Goal: Entertainment & Leisure: Consume media (video, audio)

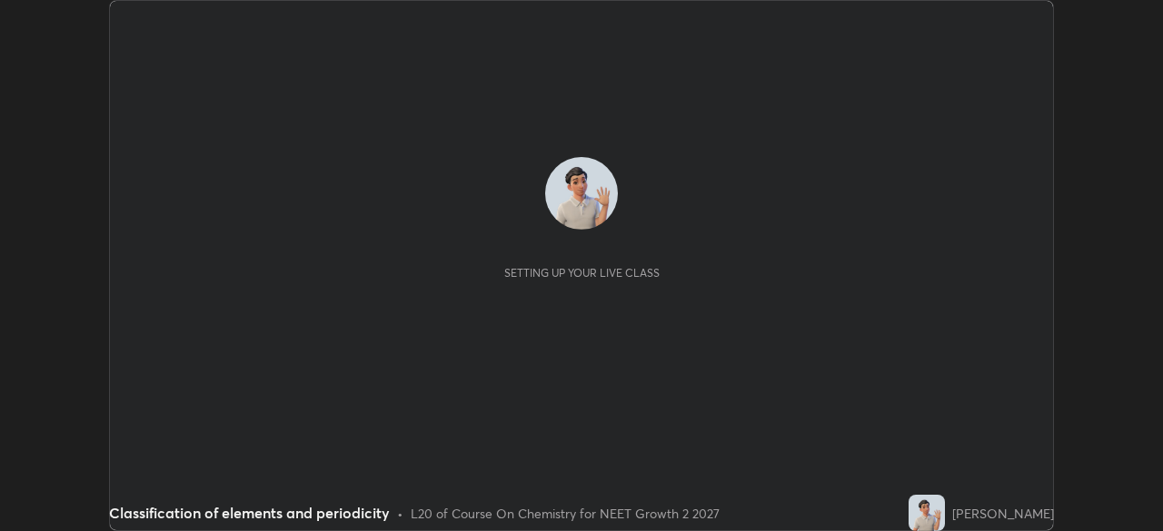
scroll to position [531, 1162]
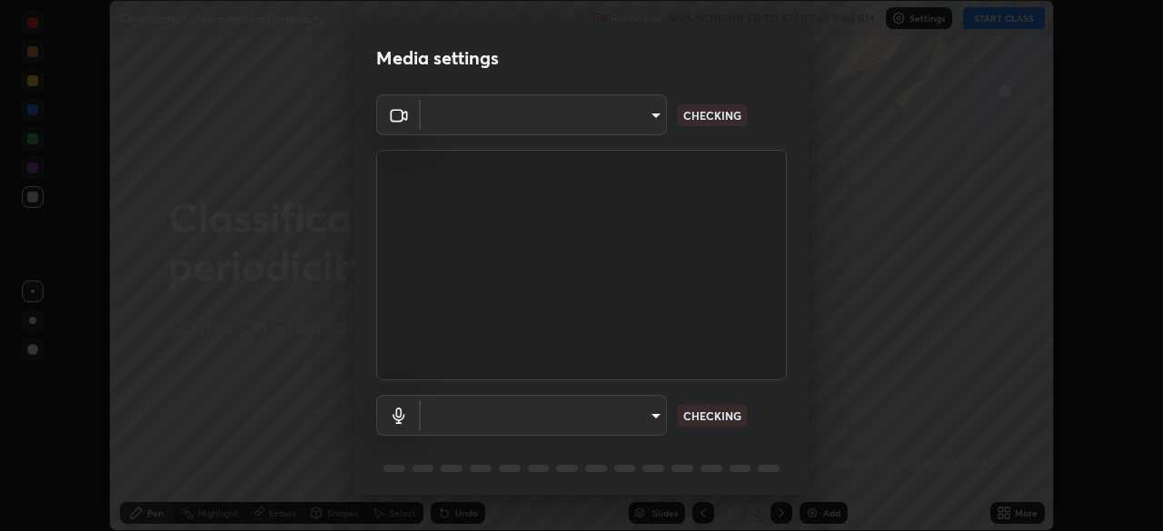
type input "094ffe3f61abc64f3ce73721aab664ef57d10a5fc7d187ad1ef3fa5fd4d2b427"
type input "default"
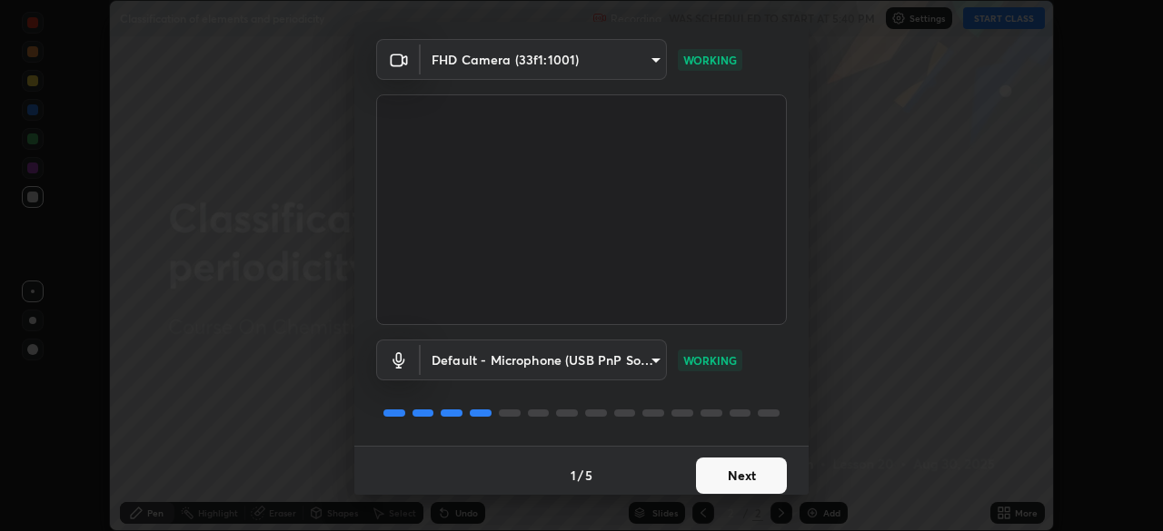
scroll to position [64, 0]
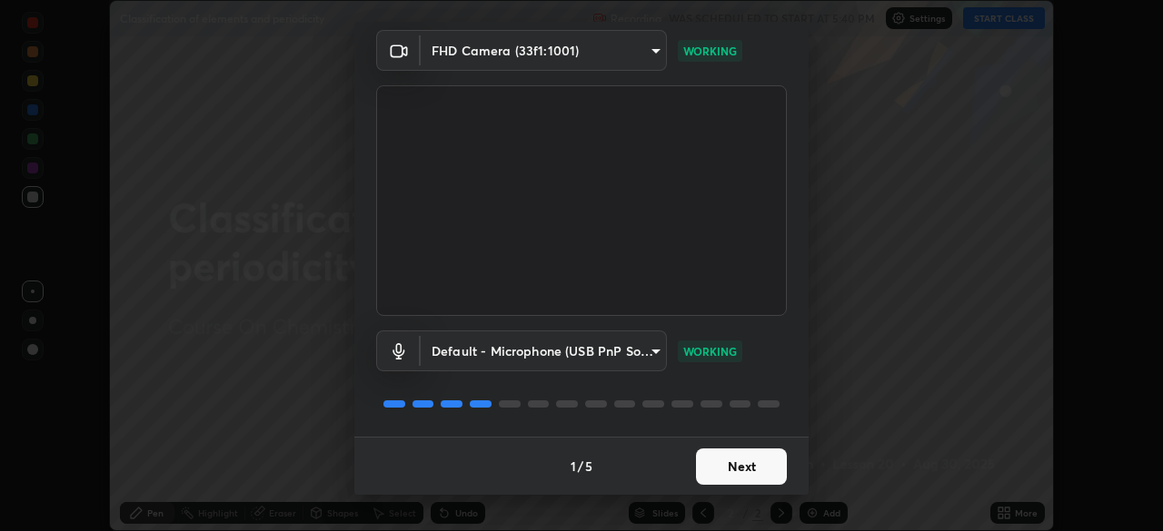
click at [713, 462] on button "Next" at bounding box center [741, 467] width 91 height 36
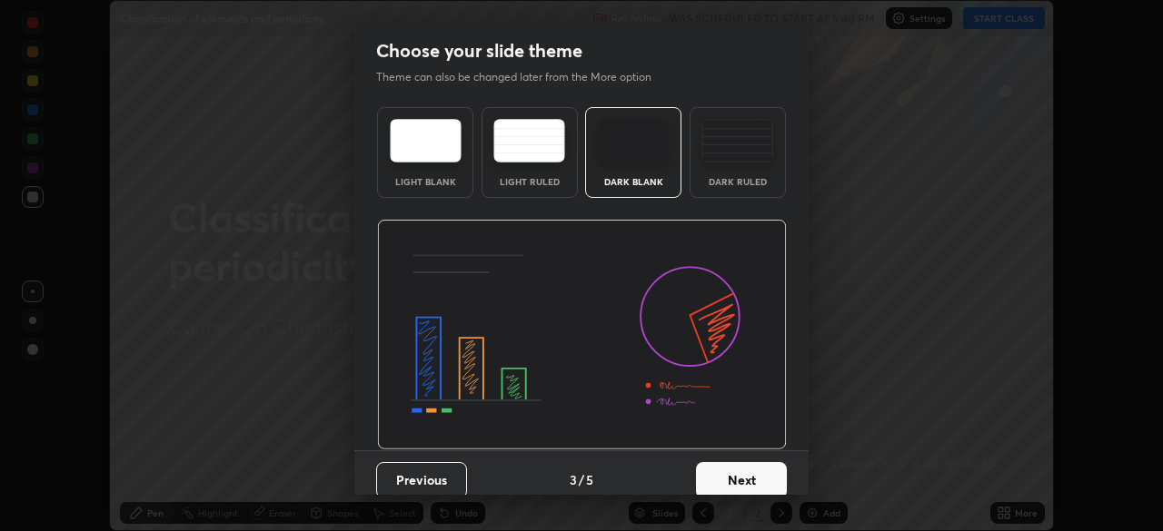
click at [724, 473] on button "Next" at bounding box center [741, 480] width 91 height 36
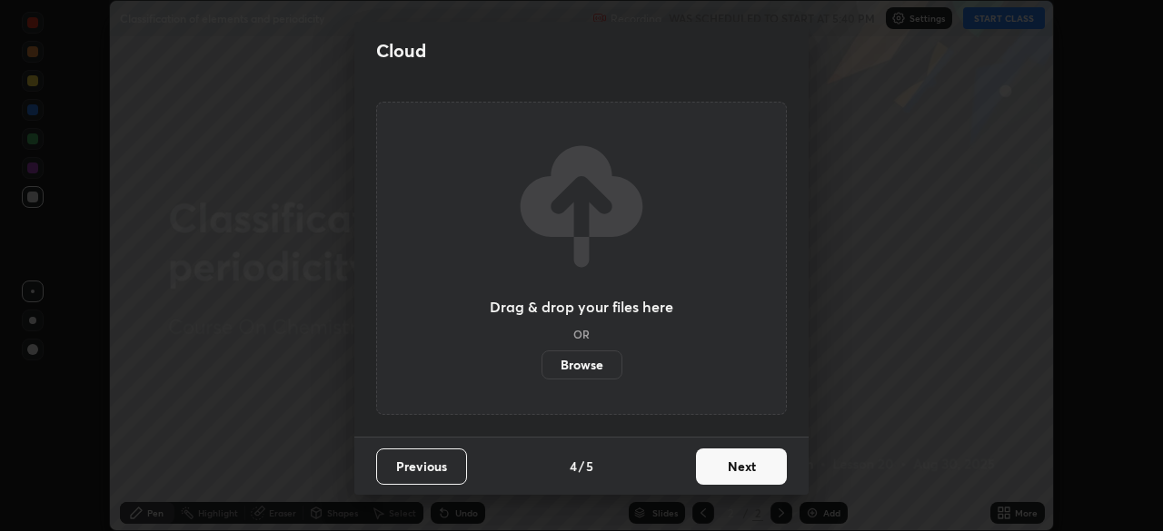
click at [724, 473] on button "Next" at bounding box center [741, 467] width 91 height 36
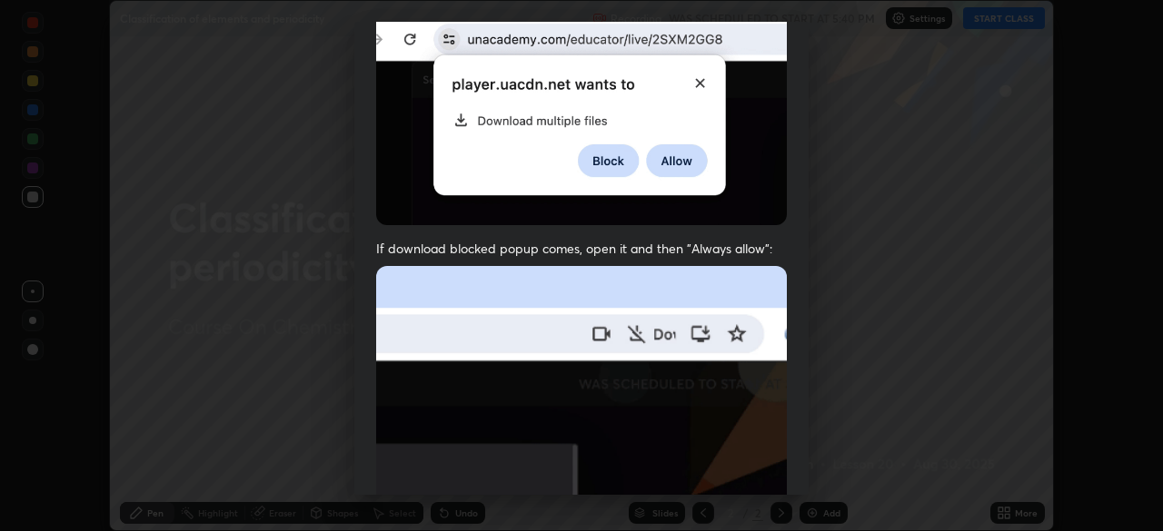
scroll to position [435, 0]
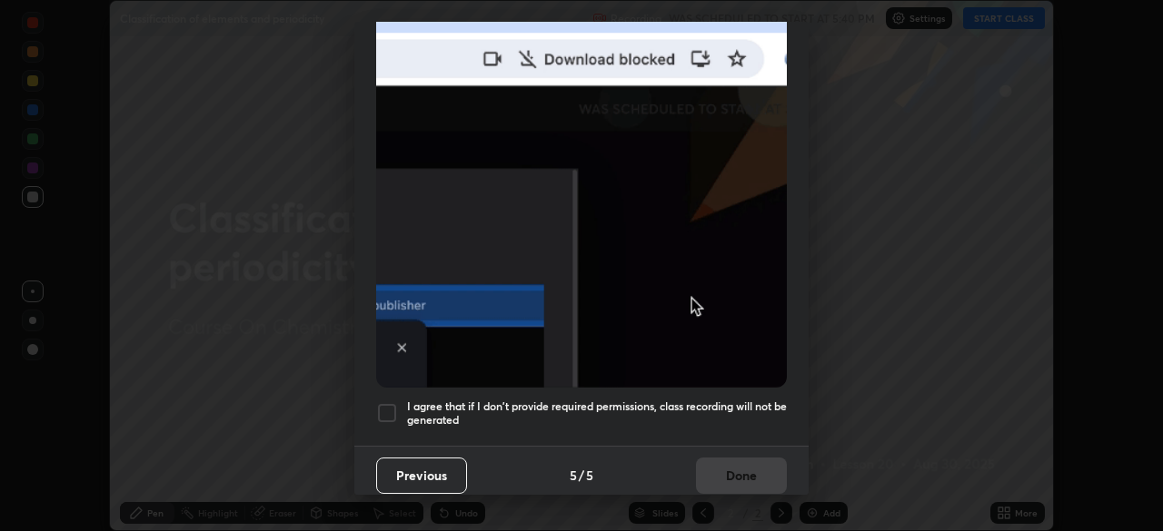
click at [609, 400] on h5 "I agree that if I don't provide required permissions, class recording will not …" at bounding box center [597, 414] width 380 height 28
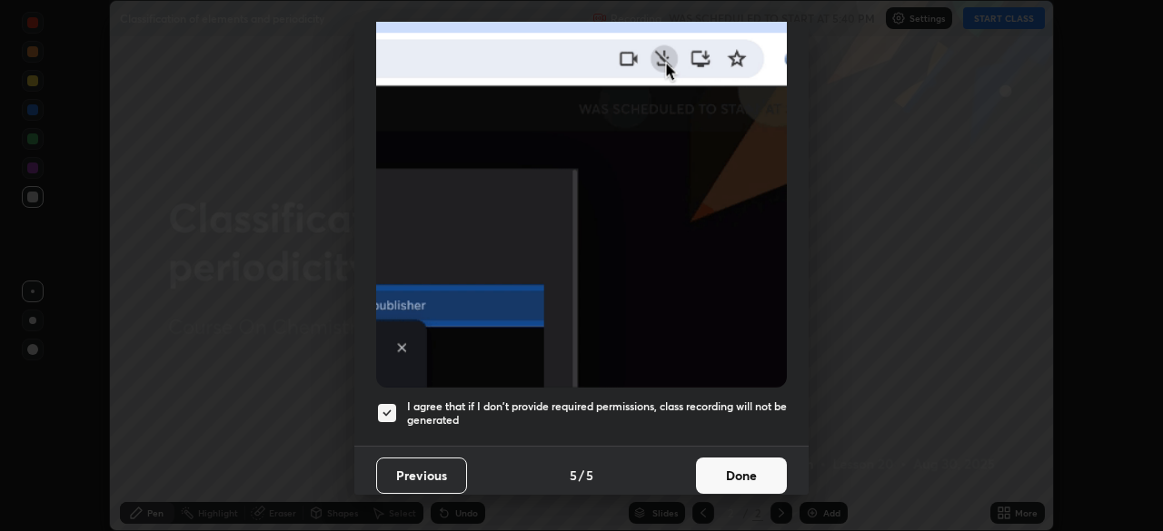
click at [704, 466] on button "Done" at bounding box center [741, 476] width 91 height 36
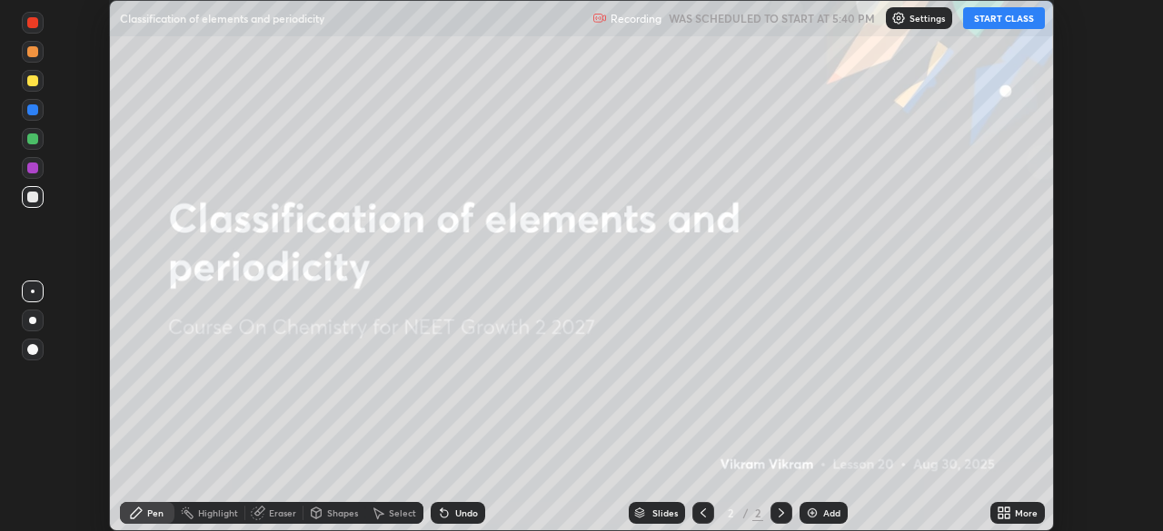
click at [986, 19] on button "START CLASS" at bounding box center [1004, 18] width 82 height 22
click at [805, 510] on img at bounding box center [812, 513] width 15 height 15
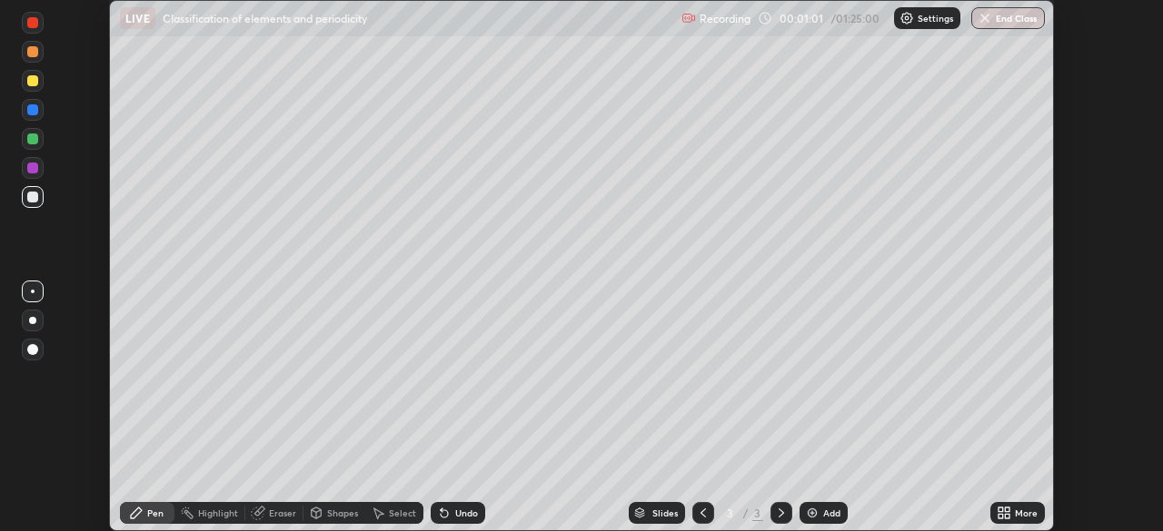
click at [33, 80] on div at bounding box center [32, 80] width 11 height 11
click at [457, 516] on div "Undo" at bounding box center [466, 513] width 23 height 9
click at [38, 130] on div at bounding box center [33, 139] width 22 height 22
click at [35, 170] on div at bounding box center [32, 168] width 11 height 11
click at [35, 199] on div at bounding box center [32, 197] width 11 height 11
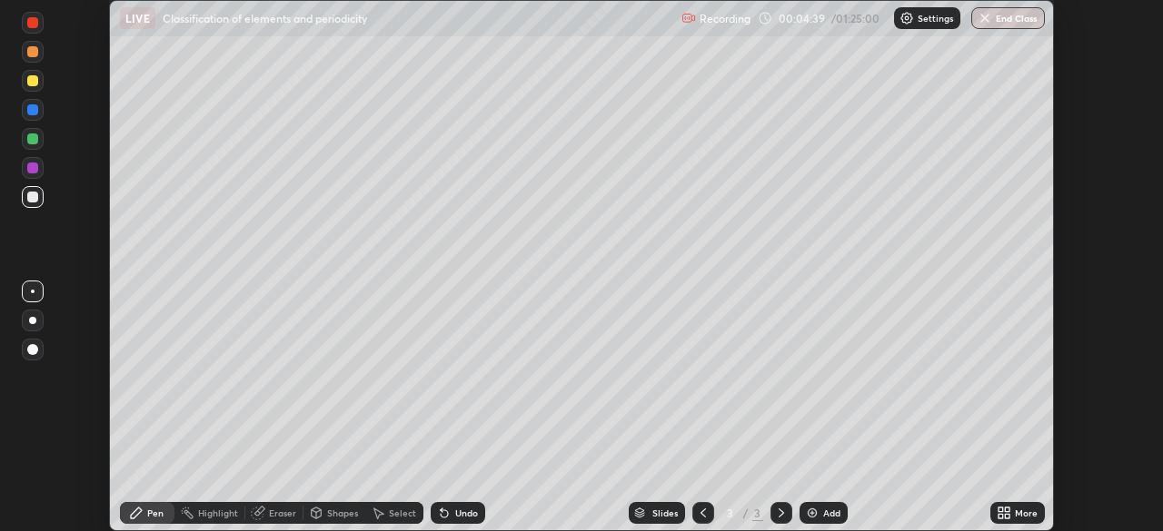
click at [455, 516] on div "Undo" at bounding box center [466, 513] width 23 height 9
click at [464, 503] on div "Undo" at bounding box center [458, 513] width 54 height 22
click at [36, 114] on div at bounding box center [33, 110] width 22 height 22
click at [814, 516] on img at bounding box center [812, 513] width 15 height 15
click at [34, 164] on div at bounding box center [32, 168] width 11 height 11
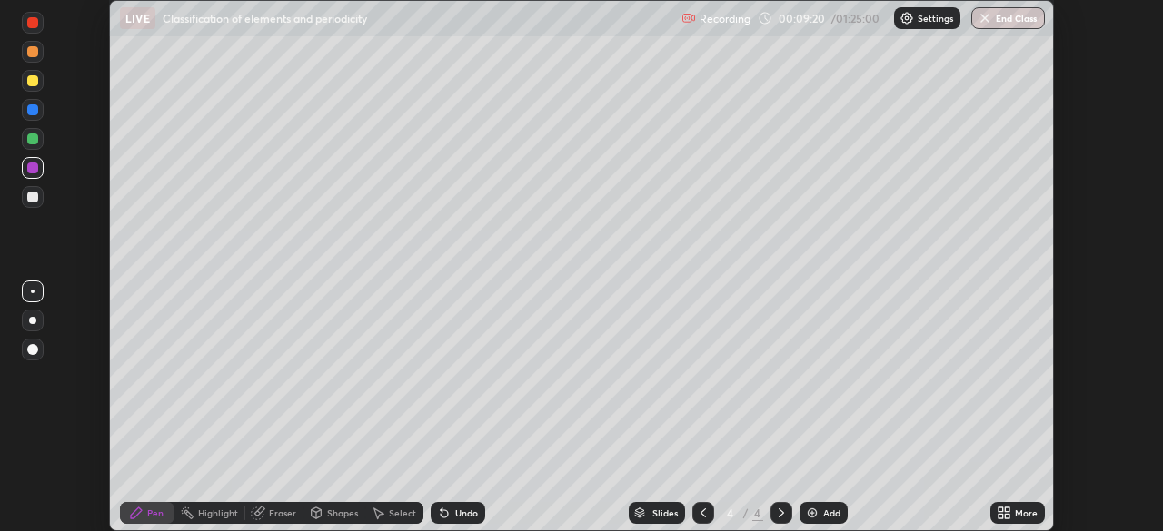
click at [31, 197] on div at bounding box center [32, 197] width 11 height 11
click at [446, 505] on div "Undo" at bounding box center [458, 513] width 54 height 22
click at [459, 520] on div "Undo" at bounding box center [458, 513] width 54 height 22
click at [692, 514] on div at bounding box center [703, 513] width 22 height 22
click at [30, 78] on div at bounding box center [32, 80] width 11 height 11
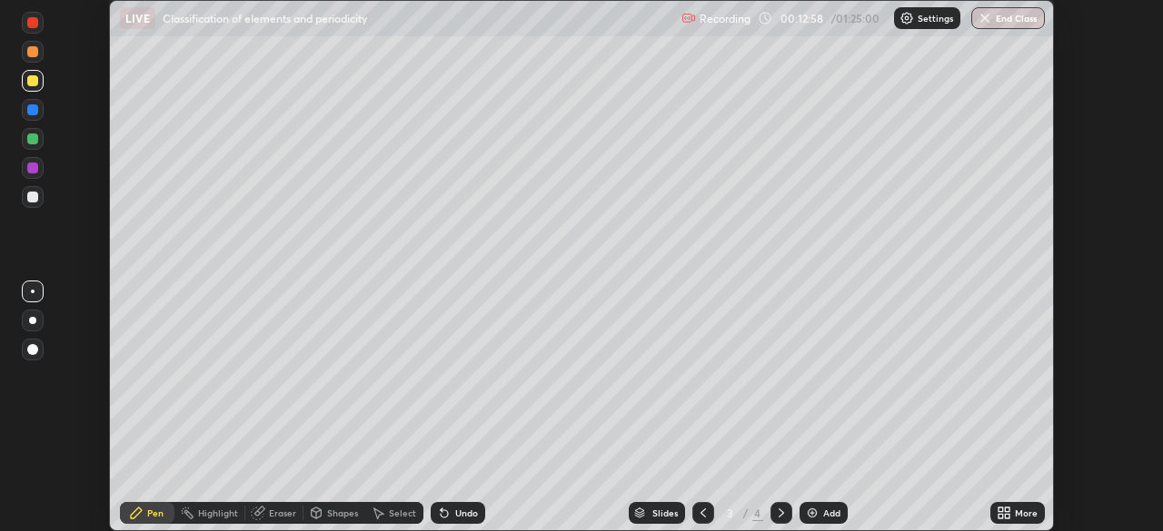
click at [444, 516] on icon at bounding box center [444, 513] width 7 height 7
click at [447, 520] on div "Undo" at bounding box center [458, 513] width 54 height 22
click at [780, 511] on icon at bounding box center [780, 513] width 5 height 9
click at [31, 83] on div at bounding box center [32, 80] width 11 height 11
click at [810, 516] on img at bounding box center [812, 513] width 15 height 15
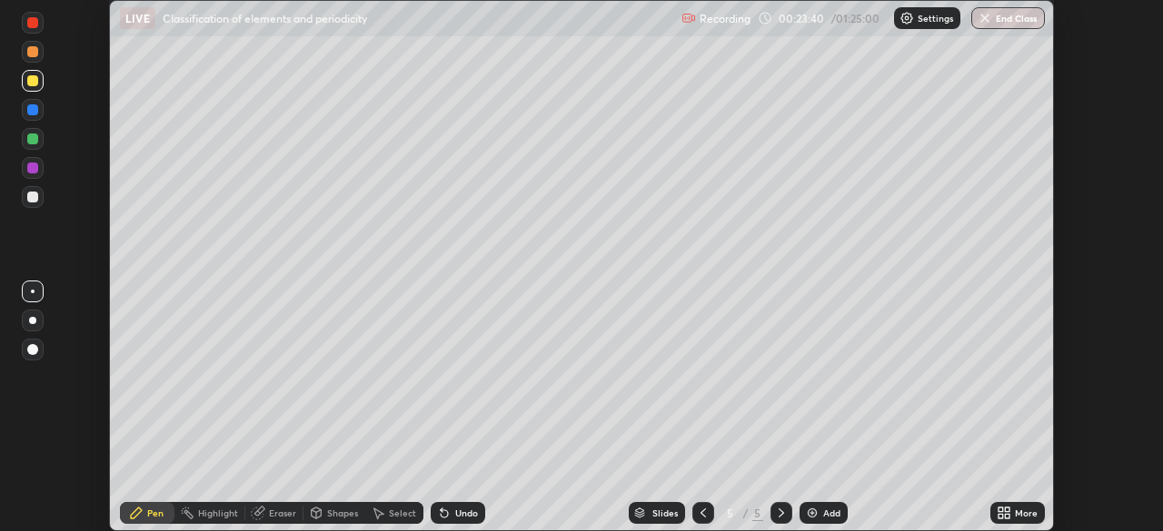
click at [32, 192] on div at bounding box center [32, 197] width 11 height 11
click at [35, 141] on div at bounding box center [32, 139] width 11 height 11
click at [816, 512] on img at bounding box center [812, 513] width 15 height 15
click at [811, 511] on img at bounding box center [812, 513] width 15 height 15
click at [699, 507] on icon at bounding box center [703, 513] width 15 height 15
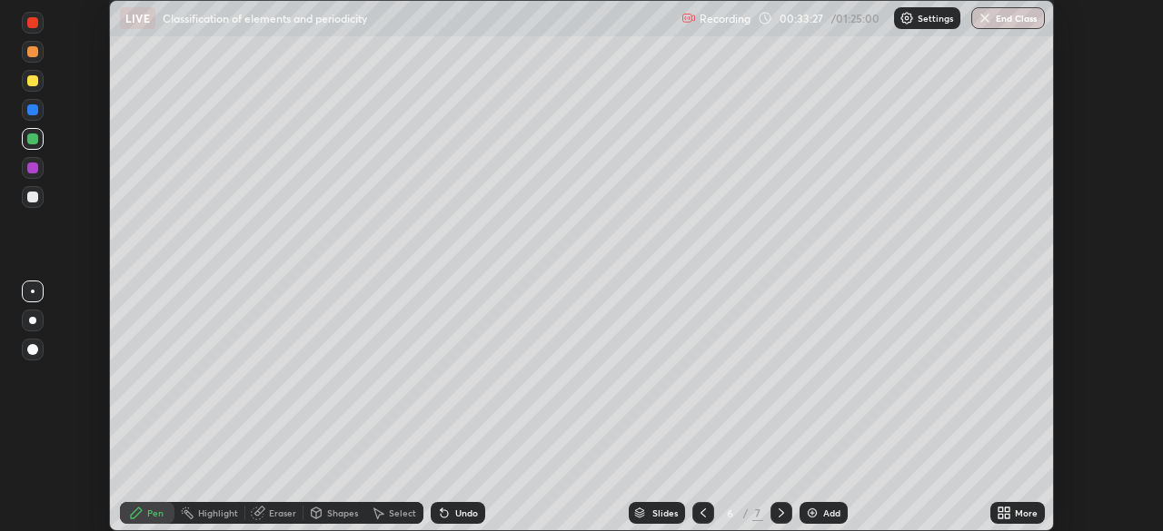
click at [27, 48] on div at bounding box center [32, 51] width 11 height 11
click at [41, 86] on div at bounding box center [33, 81] width 22 height 22
click at [778, 510] on icon at bounding box center [780, 513] width 5 height 9
click at [31, 201] on div at bounding box center [32, 197] width 11 height 11
click at [447, 516] on icon at bounding box center [444, 513] width 15 height 15
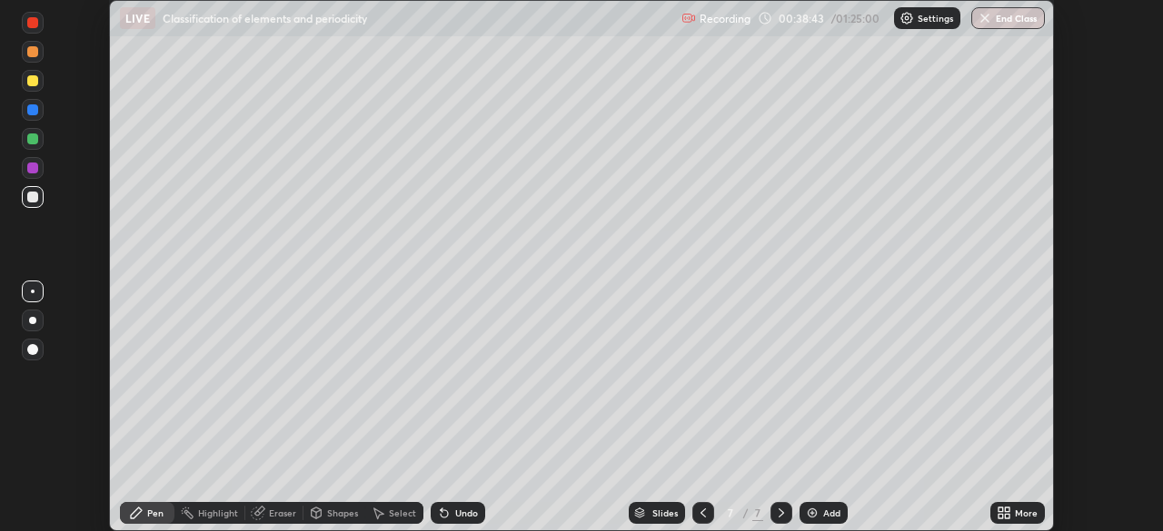
click at [31, 168] on div at bounding box center [32, 168] width 11 height 11
click at [35, 201] on div at bounding box center [32, 197] width 11 height 11
click at [461, 513] on div "Undo" at bounding box center [466, 513] width 23 height 9
click at [458, 520] on div "Undo" at bounding box center [458, 513] width 54 height 22
click at [460, 512] on div "Undo" at bounding box center [466, 513] width 23 height 9
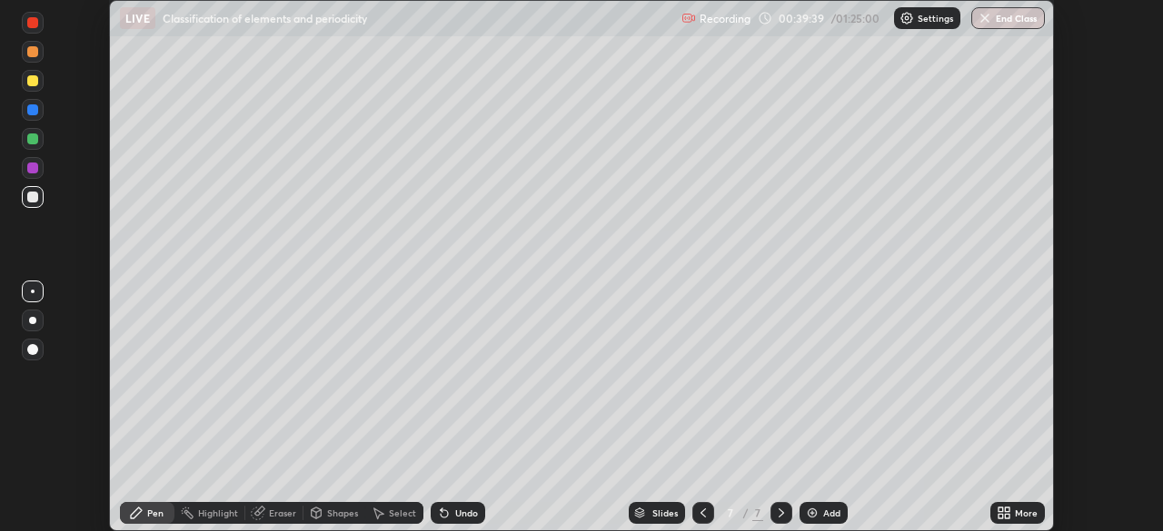
click at [27, 114] on div at bounding box center [33, 110] width 22 height 22
click at [28, 141] on div at bounding box center [32, 139] width 11 height 11
click at [473, 509] on div "Undo" at bounding box center [466, 513] width 23 height 9
click at [29, 195] on div at bounding box center [32, 197] width 11 height 11
click at [469, 511] on div "Undo" at bounding box center [466, 513] width 23 height 9
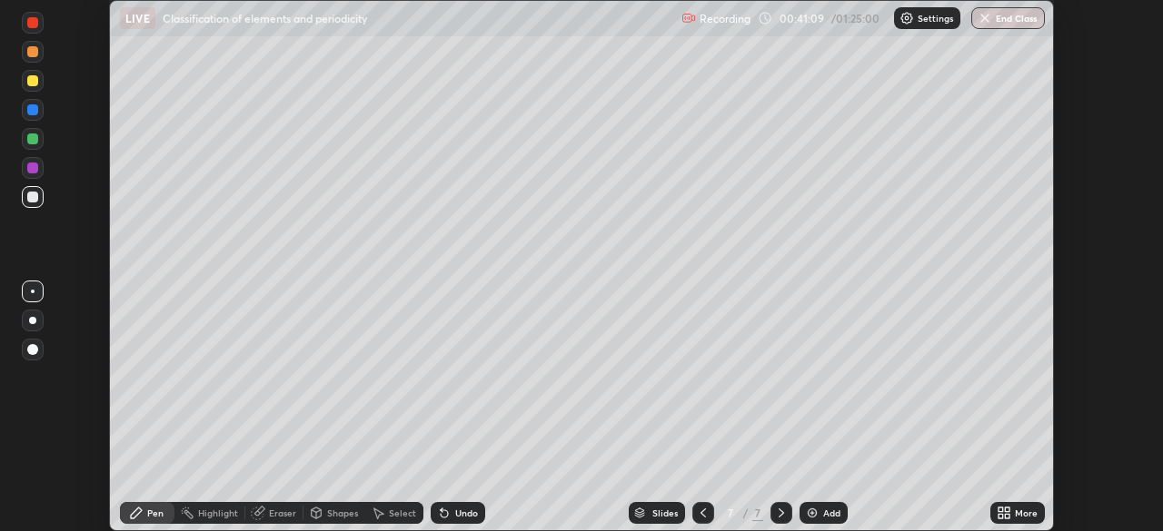
click at [467, 517] on div "Undo" at bounding box center [466, 513] width 23 height 9
click at [458, 513] on div "Undo" at bounding box center [466, 513] width 23 height 9
click at [458, 512] on div "Undo" at bounding box center [466, 513] width 23 height 9
click at [450, 509] on div "Undo" at bounding box center [458, 513] width 54 height 22
click at [444, 516] on icon at bounding box center [444, 513] width 7 height 7
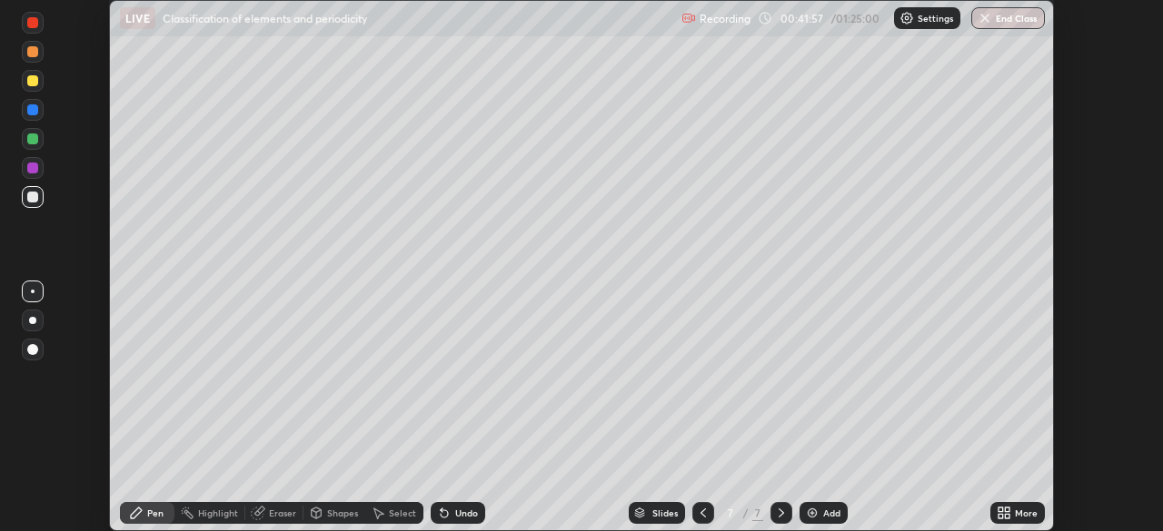
click at [33, 166] on div at bounding box center [32, 168] width 11 height 11
click at [455, 510] on div "Undo" at bounding box center [466, 513] width 23 height 9
click at [456, 520] on div "Undo" at bounding box center [458, 513] width 54 height 22
click at [461, 513] on div "Undo" at bounding box center [466, 513] width 23 height 9
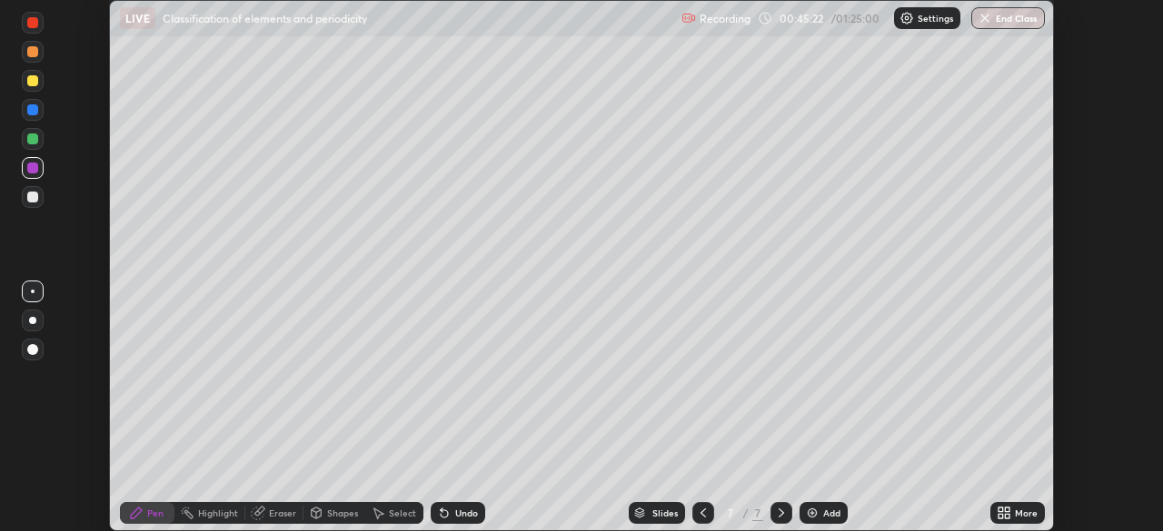
click at [804, 522] on div "Add" at bounding box center [823, 513] width 48 height 22
click at [35, 83] on div at bounding box center [32, 80] width 11 height 11
click at [35, 172] on div at bounding box center [32, 168] width 11 height 11
click at [35, 201] on div at bounding box center [32, 197] width 11 height 11
click at [36, 82] on div at bounding box center [32, 80] width 11 height 11
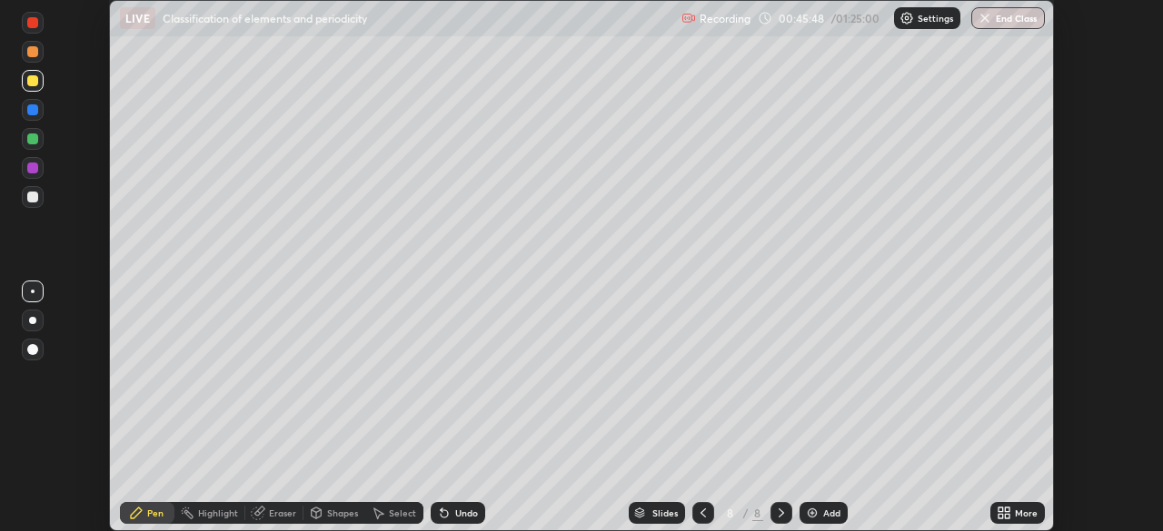
click at [34, 60] on div at bounding box center [33, 52] width 22 height 22
click at [453, 522] on div "Undo" at bounding box center [458, 513] width 54 height 22
click at [448, 521] on div "Undo" at bounding box center [458, 513] width 54 height 22
click at [31, 168] on div at bounding box center [32, 168] width 11 height 11
click at [29, 22] on div at bounding box center [32, 22] width 11 height 11
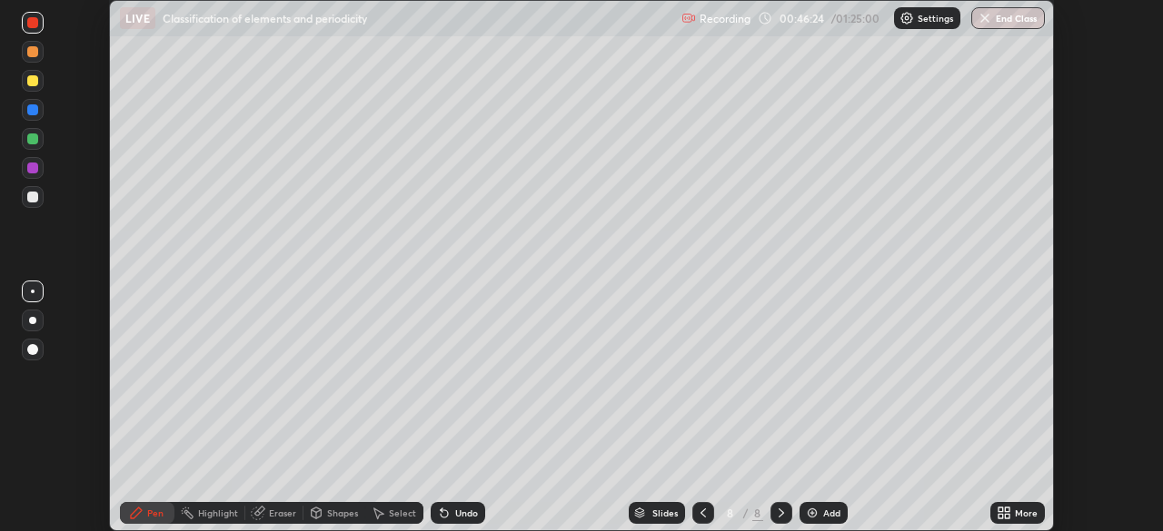
click at [33, 50] on div at bounding box center [32, 51] width 11 height 11
click at [35, 195] on div at bounding box center [32, 197] width 11 height 11
click at [457, 509] on div "Undo" at bounding box center [466, 513] width 23 height 9
click at [35, 173] on div at bounding box center [32, 168] width 11 height 11
click at [451, 513] on div "Undo" at bounding box center [458, 513] width 54 height 22
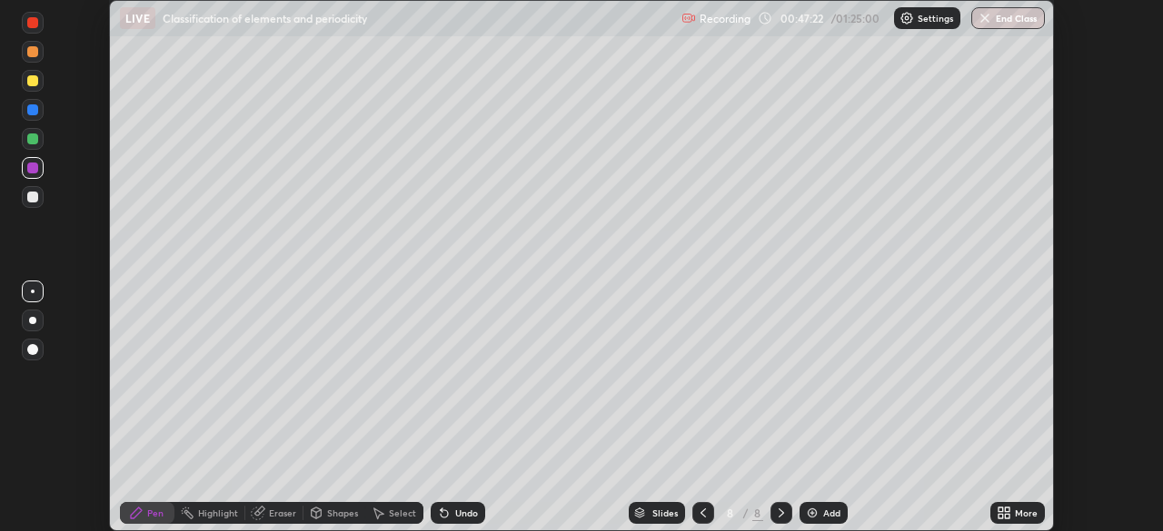
click at [448, 518] on icon at bounding box center [444, 513] width 15 height 15
click at [25, 80] on div at bounding box center [33, 81] width 22 height 22
click at [33, 108] on div at bounding box center [32, 109] width 11 height 11
click at [35, 59] on div at bounding box center [33, 52] width 22 height 22
click at [31, 197] on div at bounding box center [32, 197] width 11 height 11
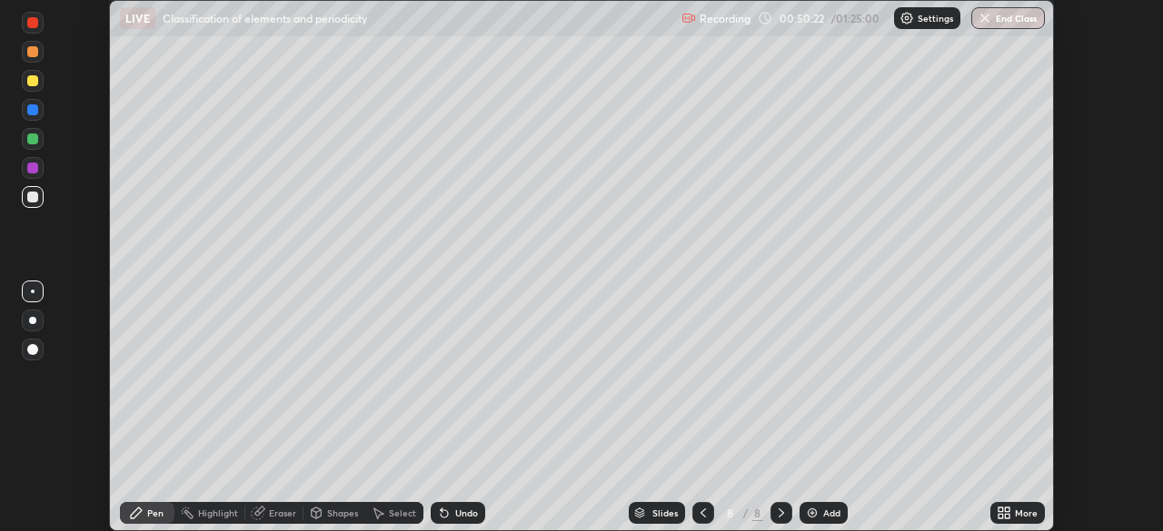
click at [441, 514] on icon at bounding box center [444, 513] width 7 height 7
click at [459, 510] on div "Undo" at bounding box center [466, 513] width 23 height 9
click at [461, 510] on div "Undo" at bounding box center [466, 513] width 23 height 9
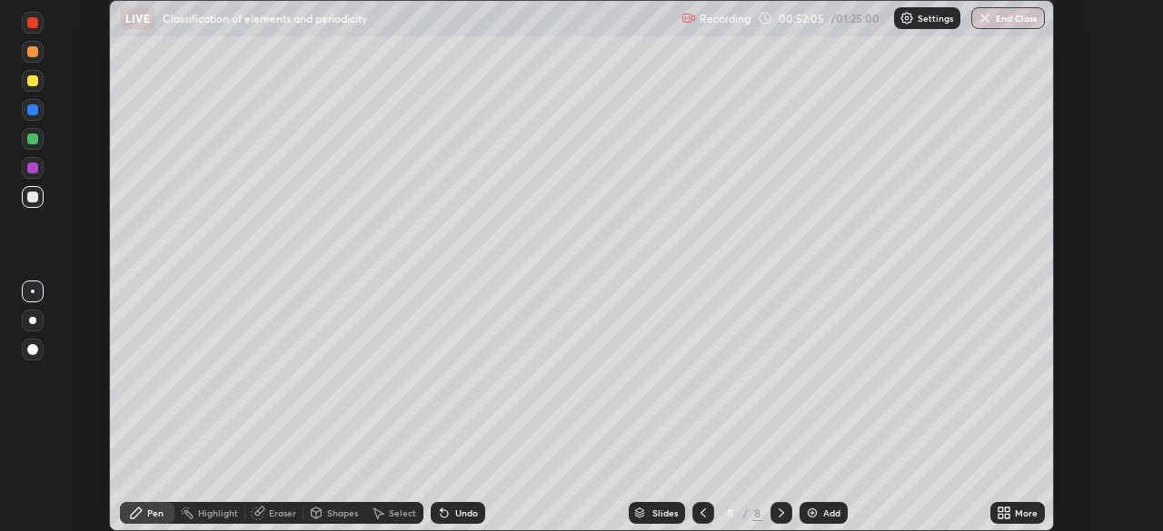
click at [441, 516] on icon at bounding box center [444, 513] width 7 height 7
click at [33, 135] on div at bounding box center [32, 139] width 11 height 11
click at [817, 512] on img at bounding box center [812, 513] width 15 height 15
